Goal: Find contact information: Find contact information

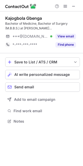
scroll to position [118, 83]
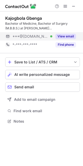
click at [71, 37] on button "View email" at bounding box center [65, 36] width 21 height 5
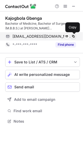
click at [75, 36] on span at bounding box center [73, 36] width 4 height 4
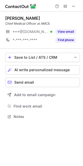
scroll to position [3, 3]
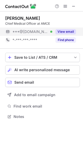
click at [68, 30] on button "View email" at bounding box center [65, 31] width 21 height 5
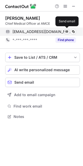
click at [67, 30] on span at bounding box center [67, 32] width 4 height 4
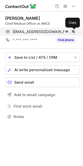
click at [73, 32] on span at bounding box center [73, 32] width 4 height 4
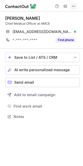
click at [75, 7] on span at bounding box center [73, 6] width 4 height 4
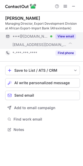
scroll to position [126, 83]
click at [45, 44] on span "[EMAIL_ADDRESS][DOMAIN_NAME]" at bounding box center [39, 44] width 54 height 5
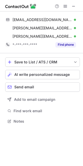
scroll to position [118, 83]
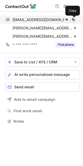
drag, startPoint x: 74, startPoint y: 21, endPoint x: 71, endPoint y: 20, distance: 3.2
click at [71, 20] on button at bounding box center [73, 19] width 5 height 5
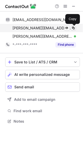
click at [72, 29] on span at bounding box center [73, 28] width 4 height 4
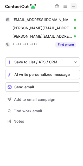
click at [72, 6] on span at bounding box center [73, 6] width 4 height 4
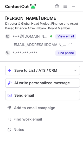
scroll to position [126, 83]
click at [74, 8] on span at bounding box center [73, 6] width 4 height 4
